Goal: Find specific page/section: Find specific page/section

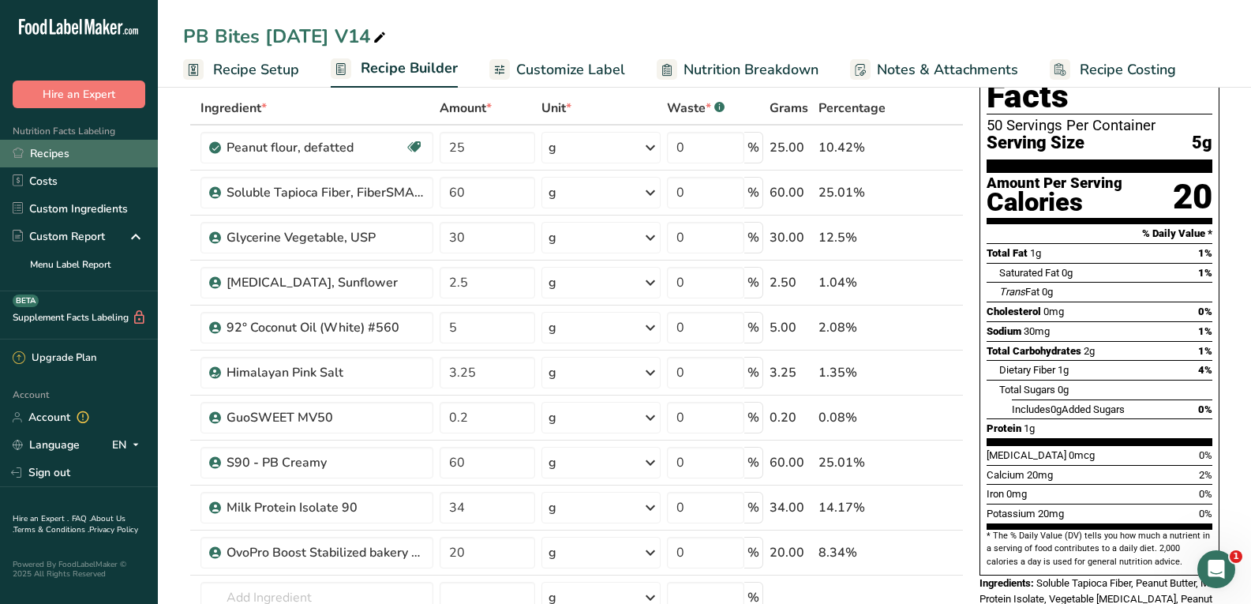
click at [83, 150] on link "Recipes" at bounding box center [79, 154] width 158 height 28
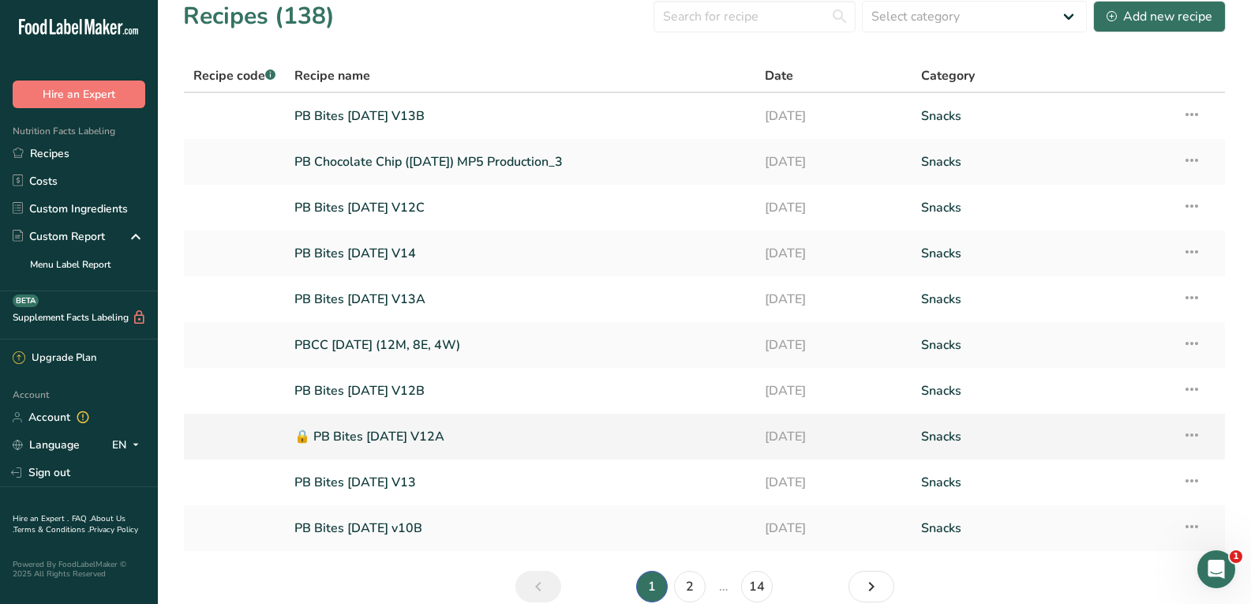
scroll to position [9, 0]
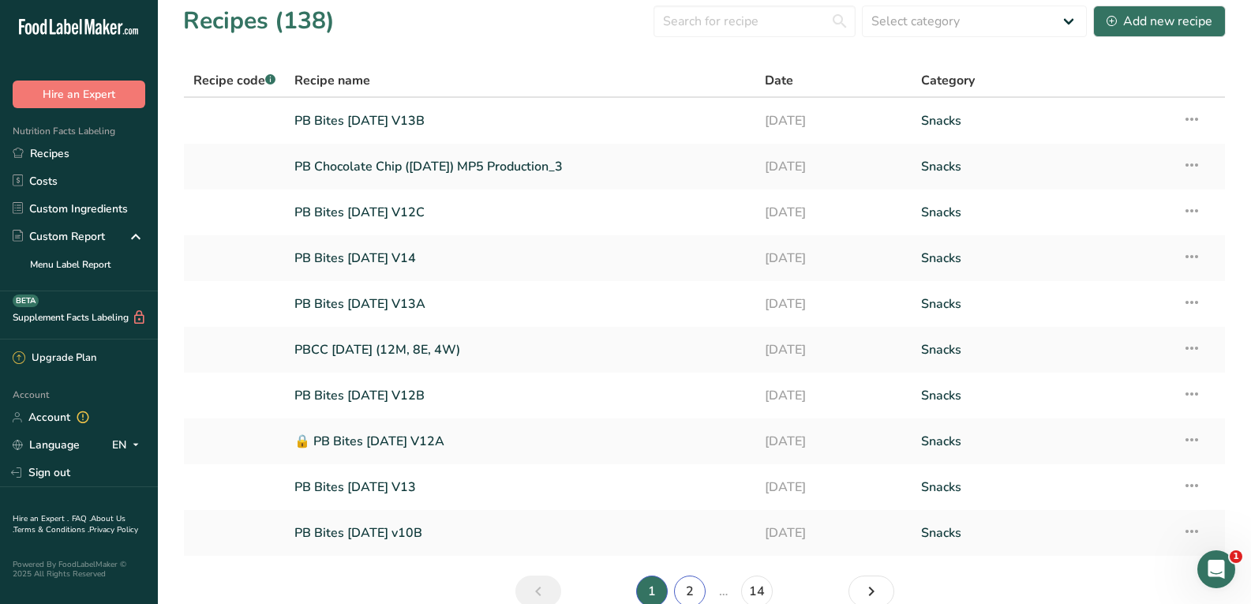
click at [684, 588] on link "2" at bounding box center [690, 592] width 32 height 32
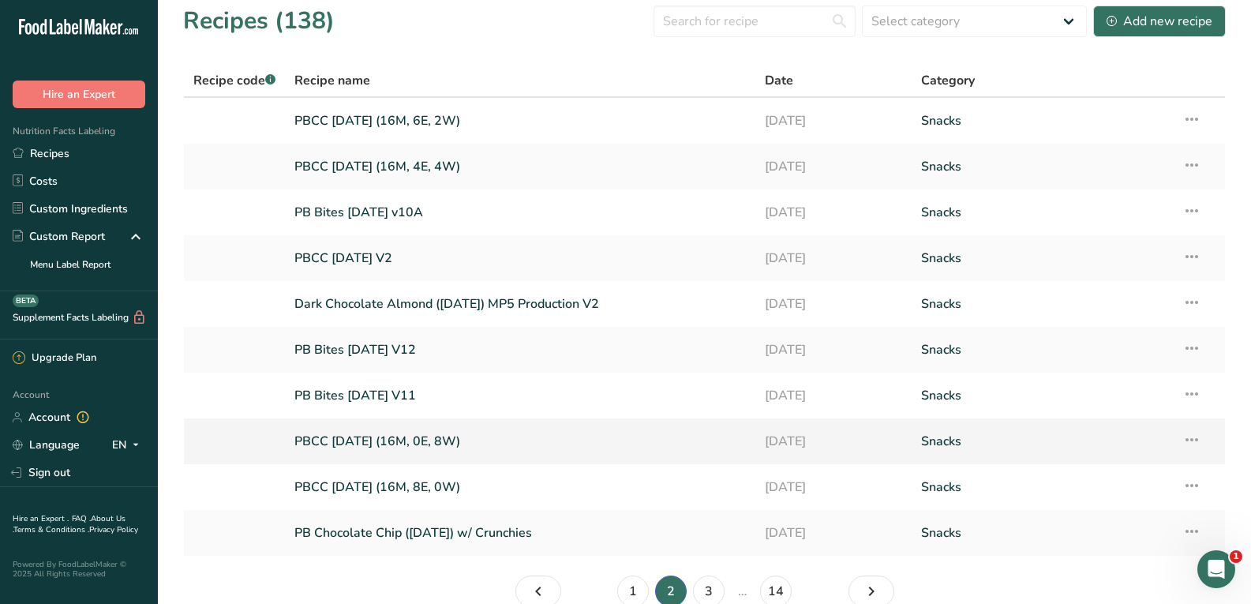
scroll to position [88, 0]
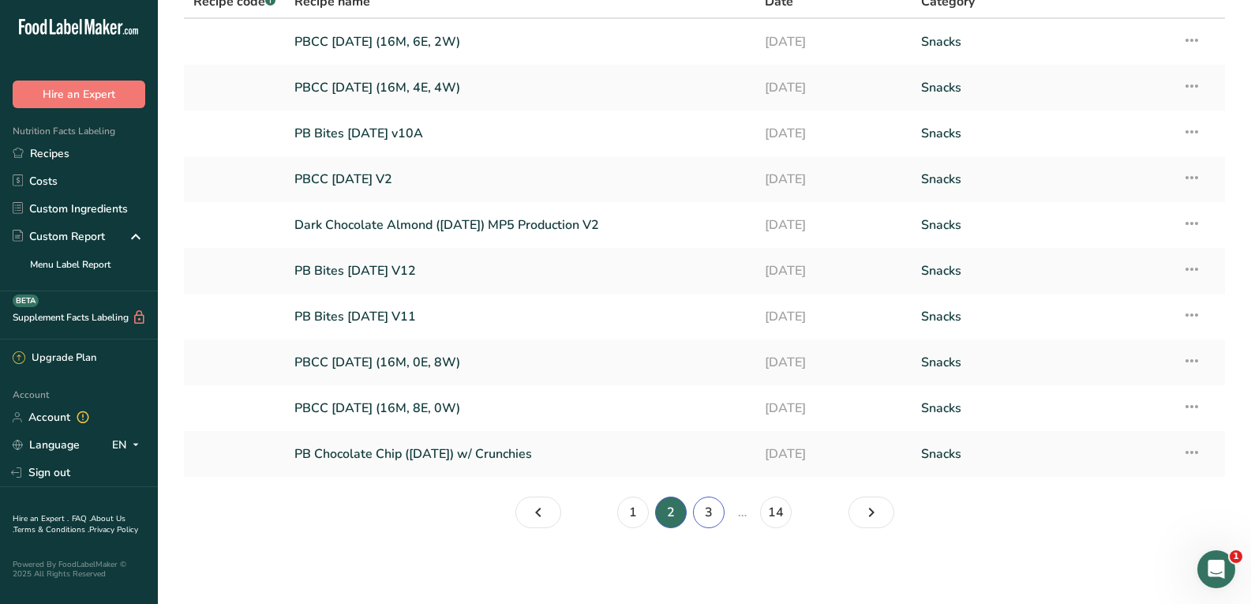
click at [709, 505] on link "3" at bounding box center [709, 513] width 32 height 32
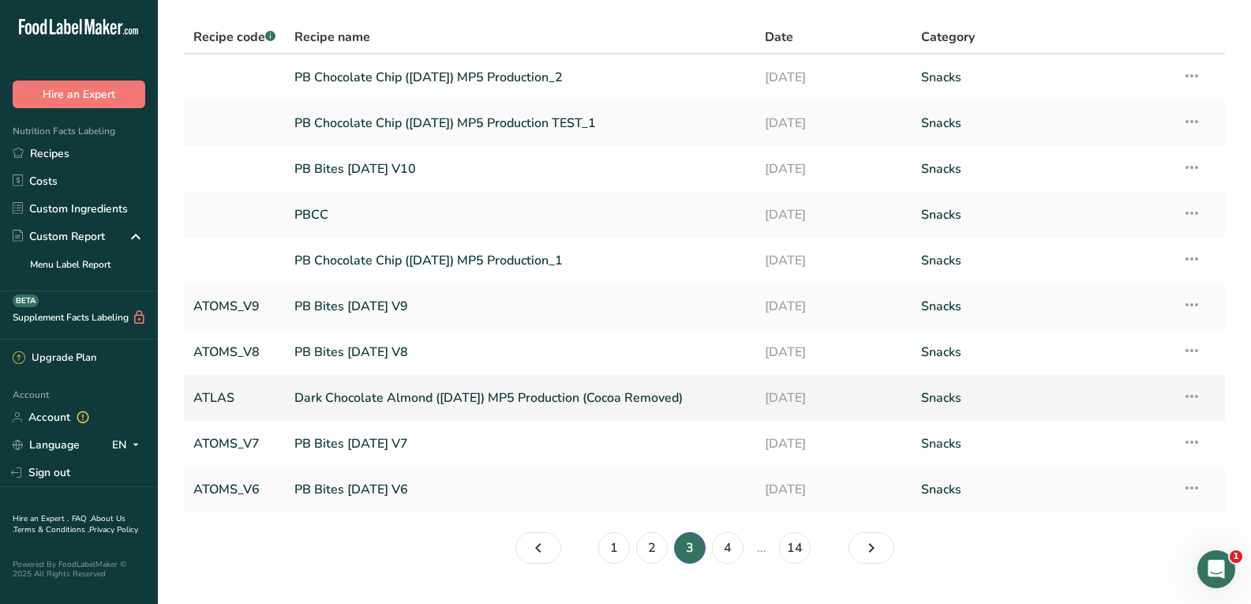
scroll to position [88, 0]
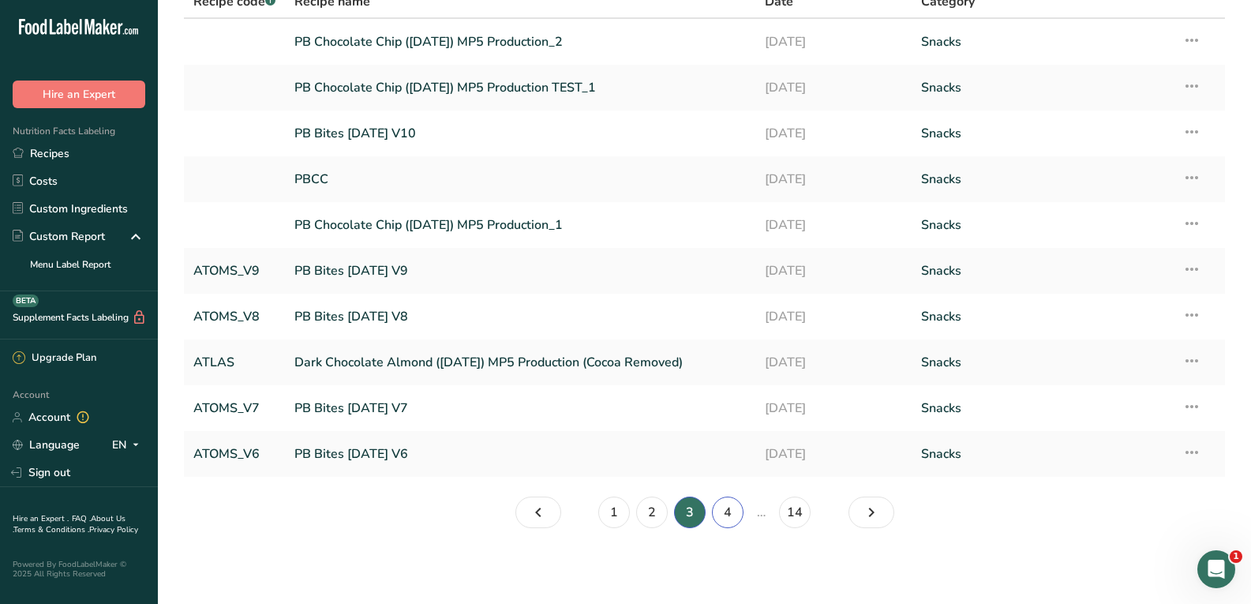
click at [725, 508] on link "4" at bounding box center [728, 513] width 32 height 32
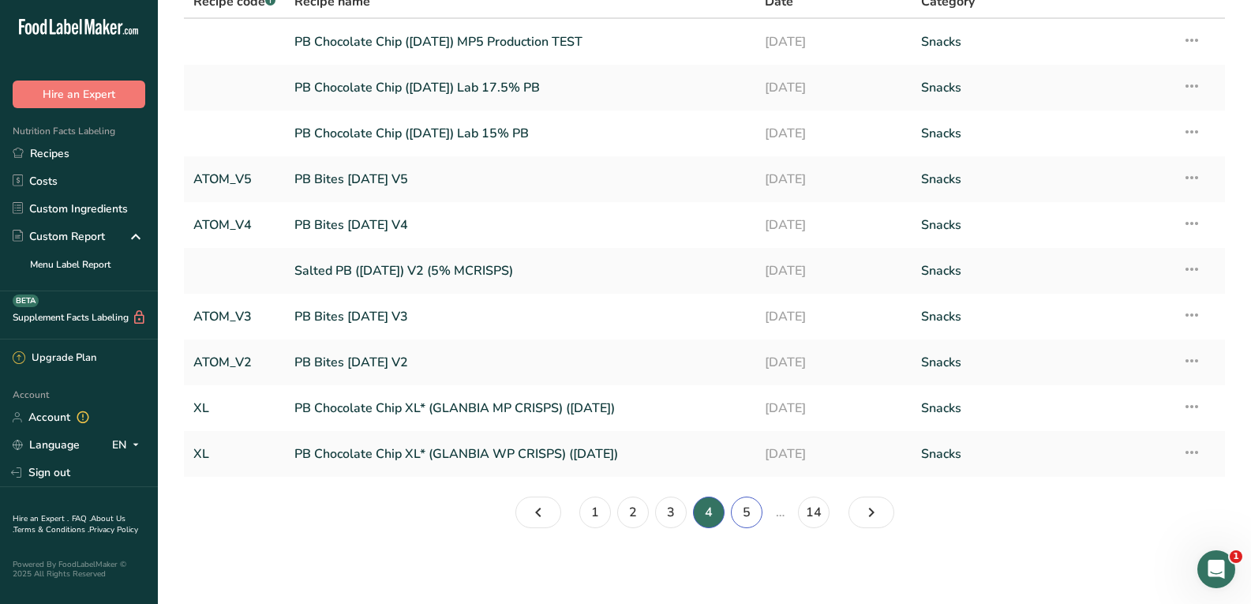
click at [745, 509] on link "5" at bounding box center [747, 513] width 32 height 32
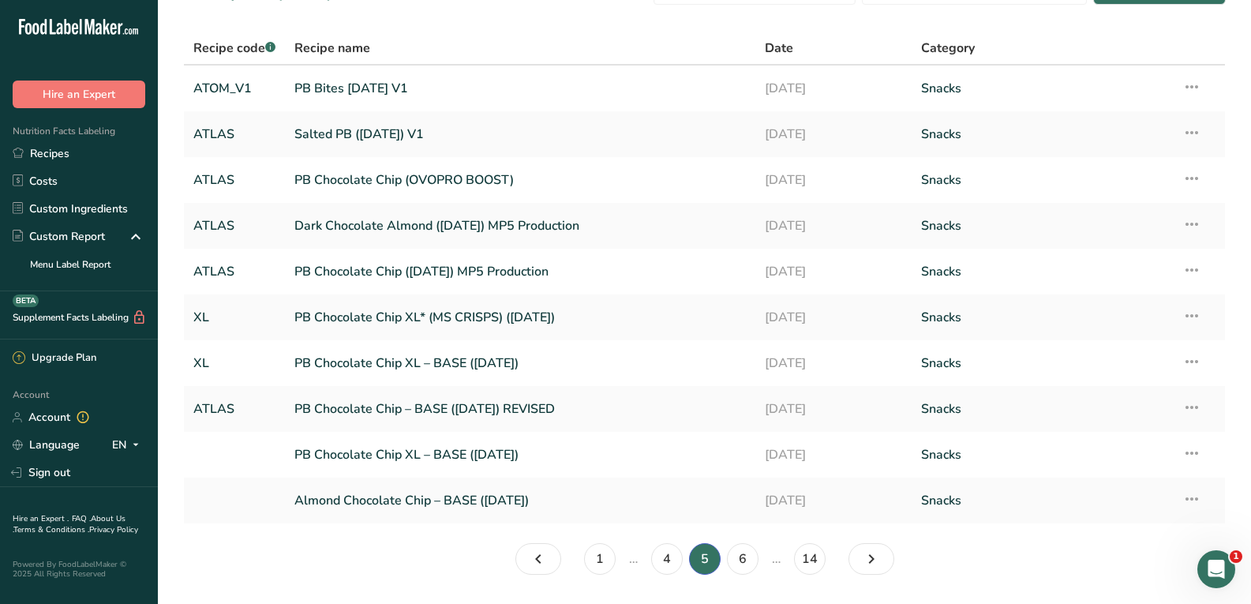
scroll to position [79, 0]
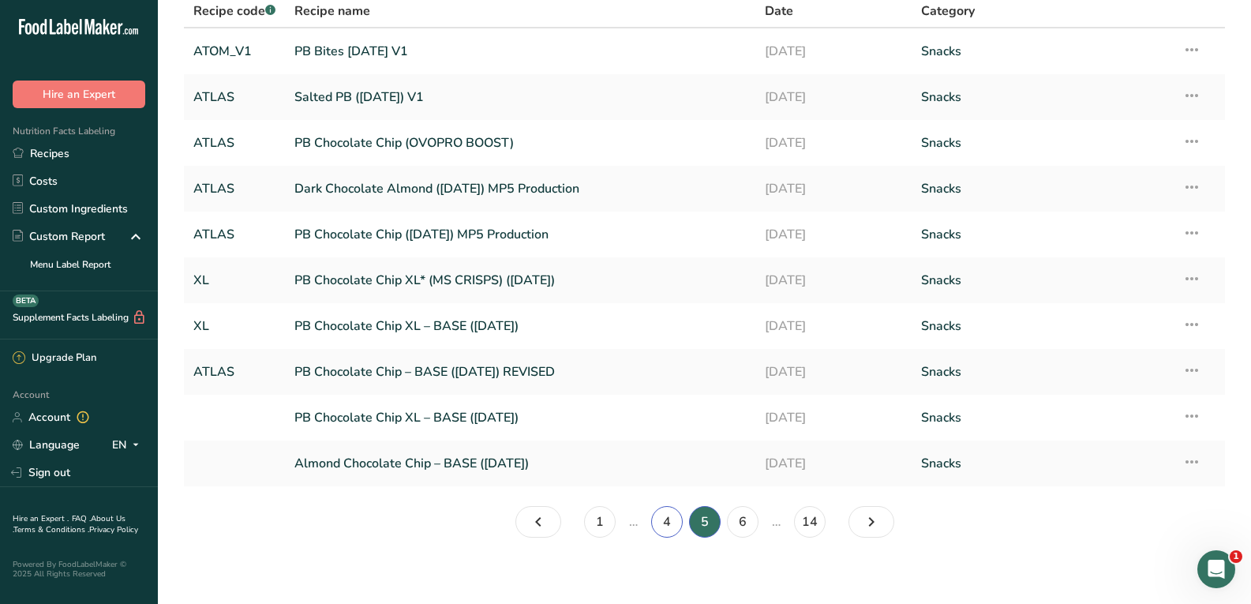
click at [657, 517] on link "4" at bounding box center [667, 522] width 32 height 32
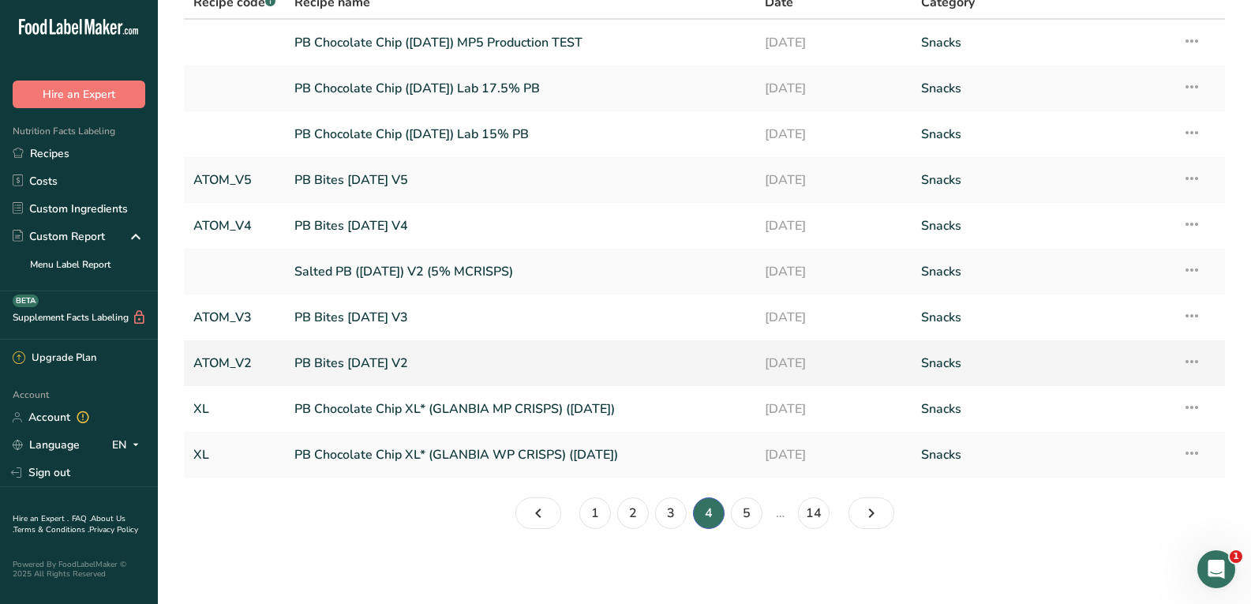
scroll to position [88, 0]
click at [664, 506] on link "3" at bounding box center [671, 513] width 32 height 32
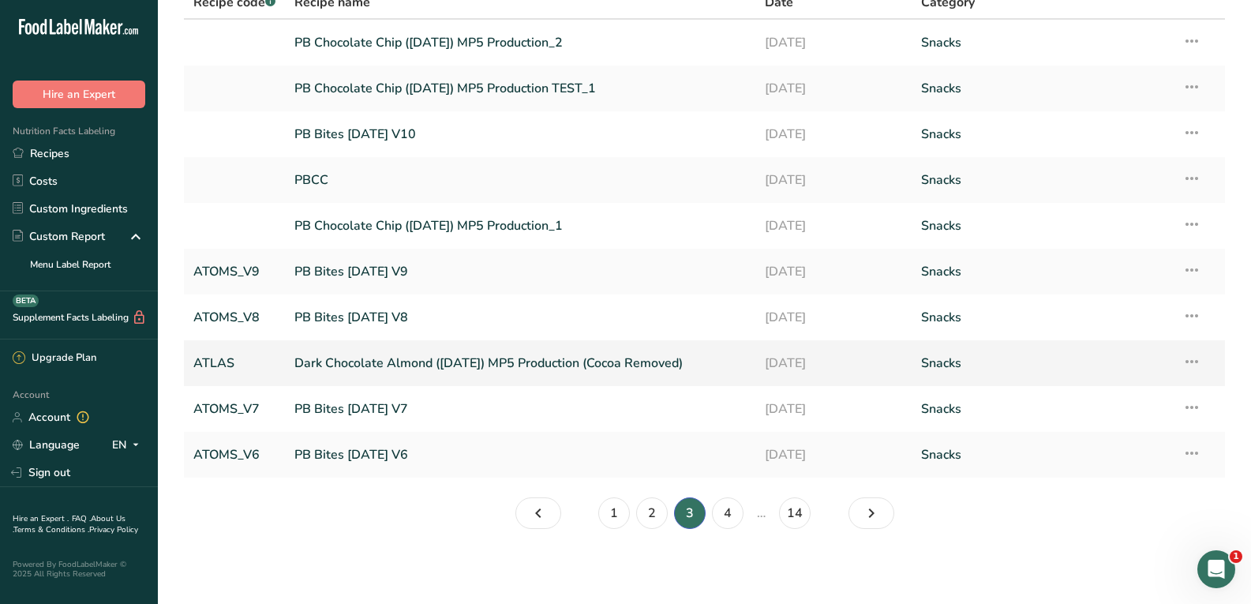
scroll to position [88, 0]
click at [653, 508] on link "2" at bounding box center [652, 513] width 32 height 32
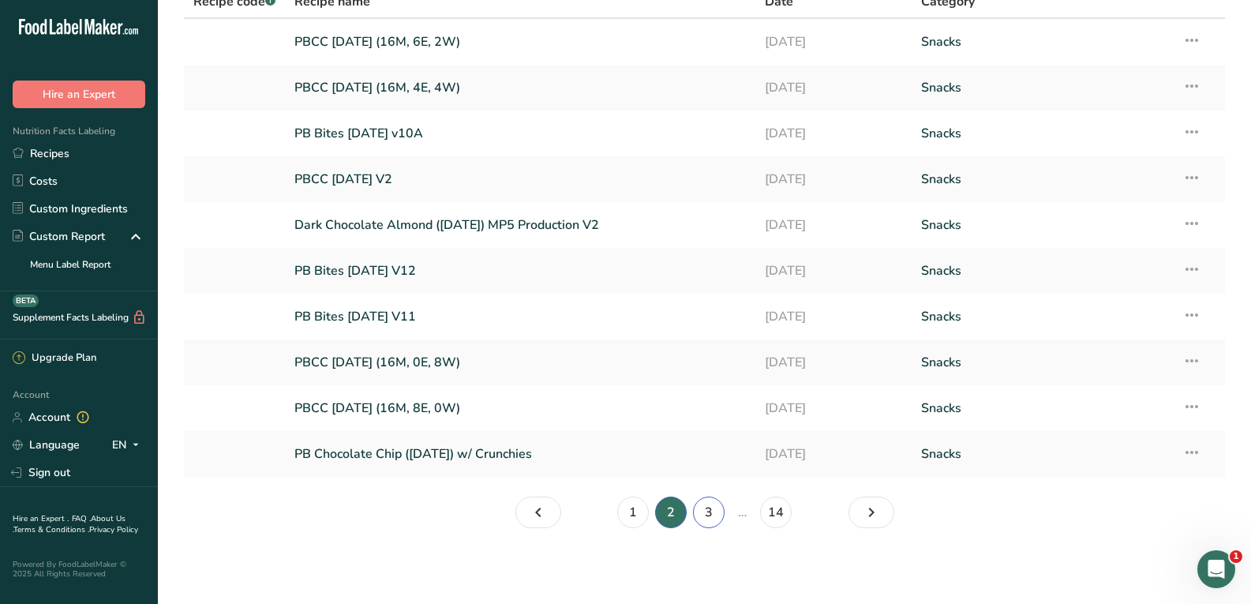
click at [711, 512] on link "3" at bounding box center [709, 513] width 32 height 32
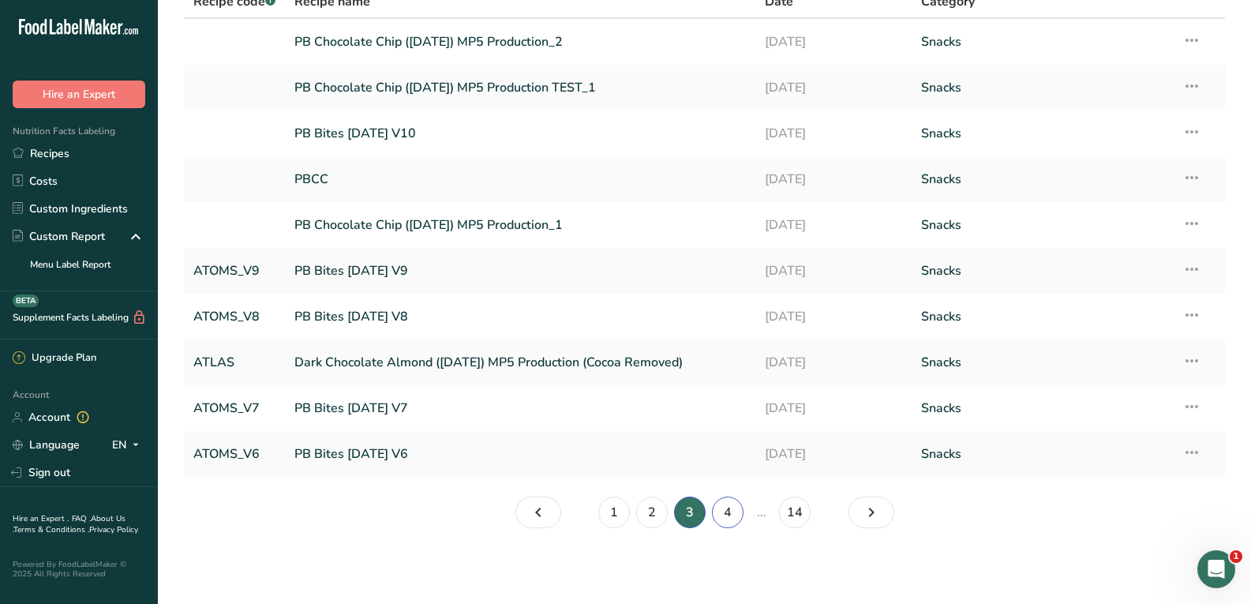
click at [731, 517] on link "4" at bounding box center [728, 513] width 32 height 32
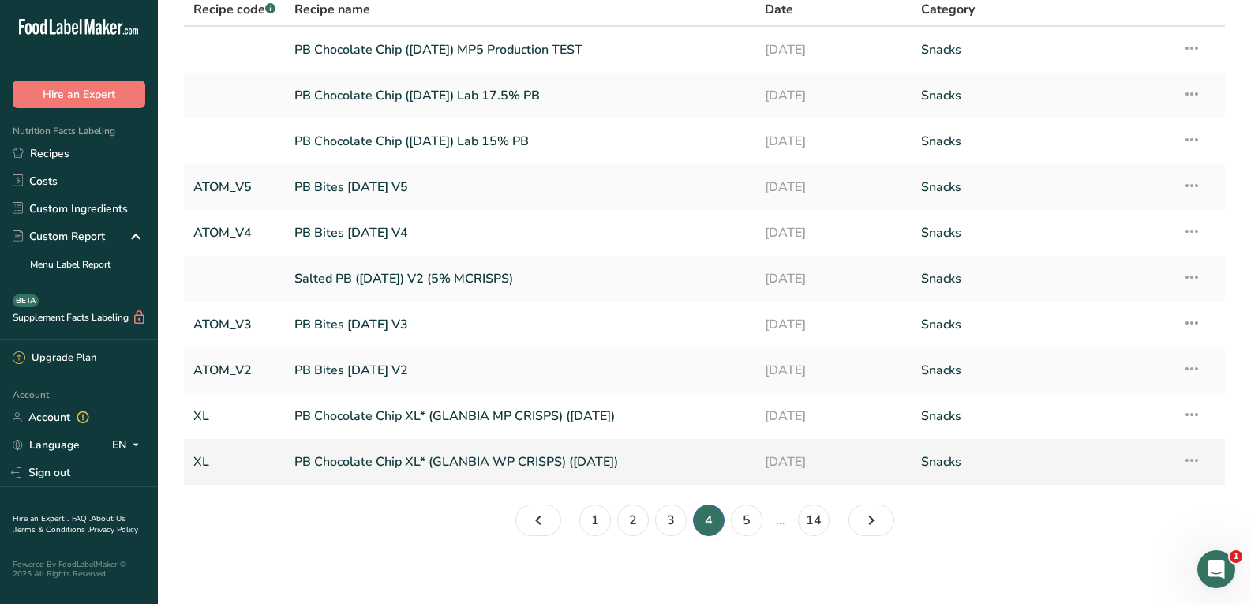
scroll to position [88, 0]
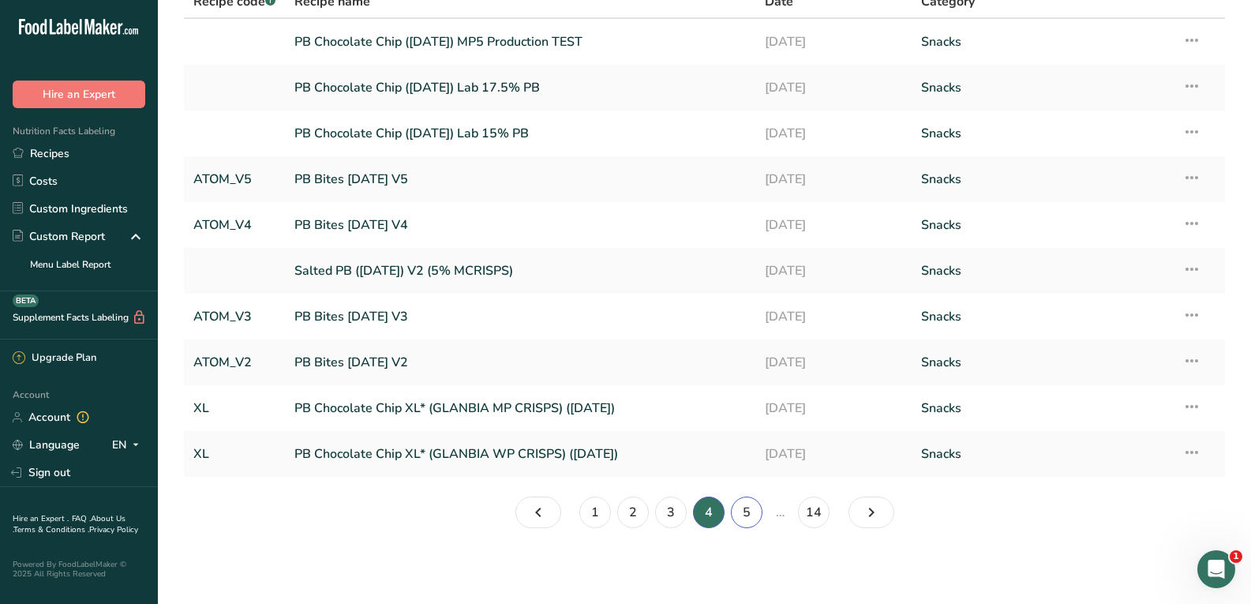
click at [741, 511] on link "5" at bounding box center [747, 513] width 32 height 32
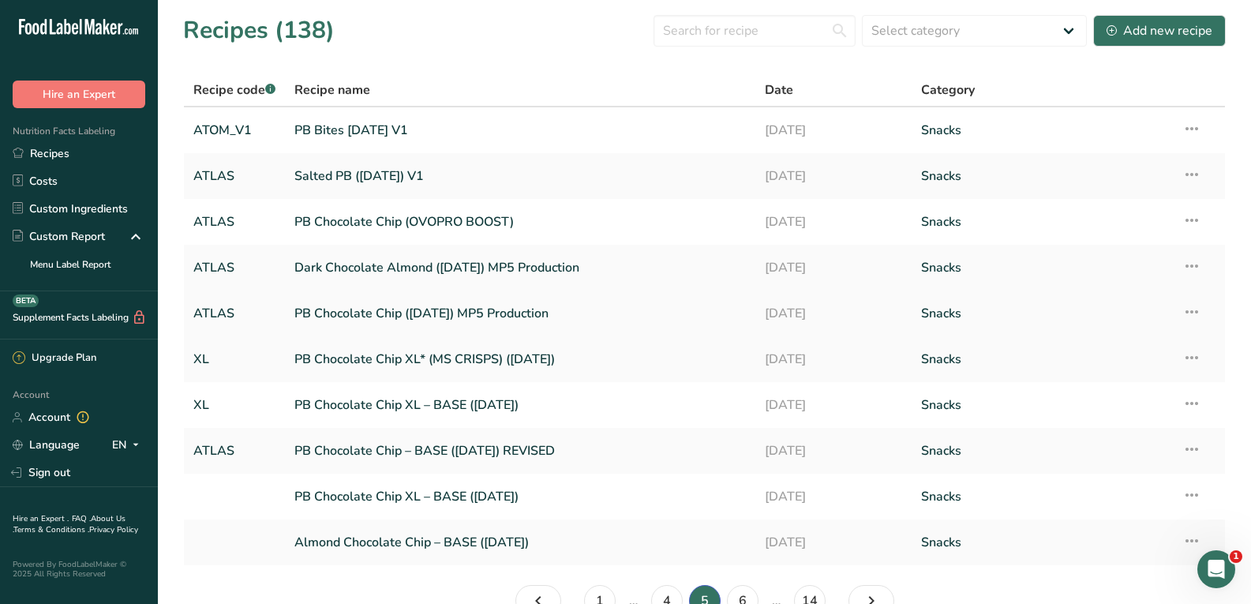
click at [460, 313] on link "PB Chocolate Chip ([DATE]) MP5 Production" at bounding box center [519, 313] width 451 height 33
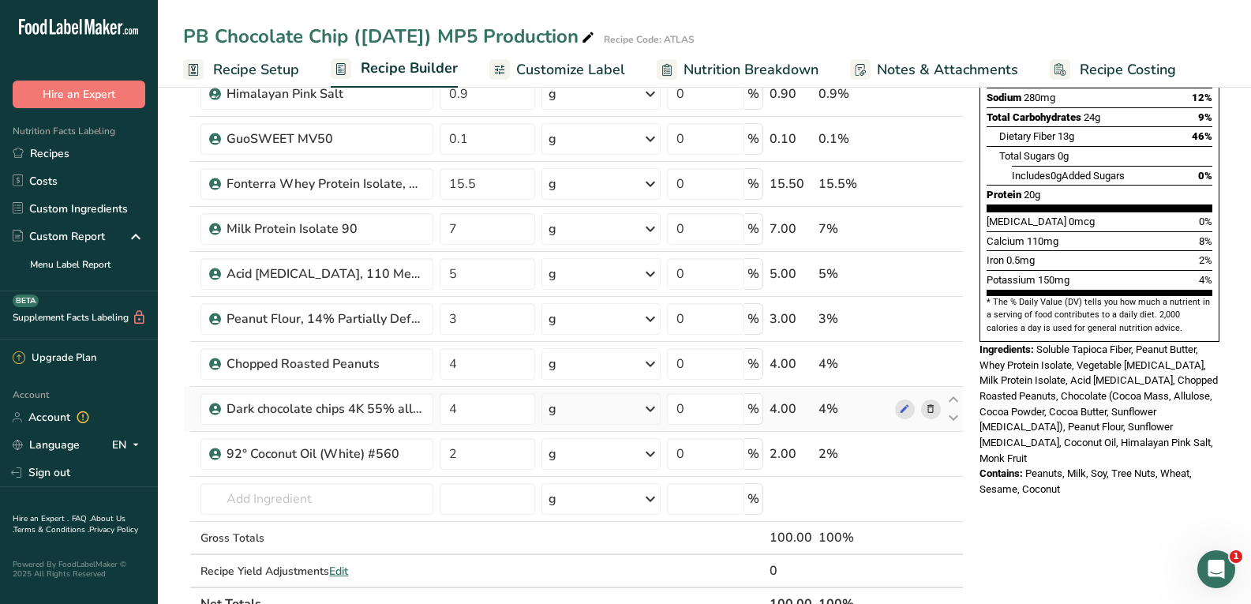
scroll to position [316, 0]
